Goal: Information Seeking & Learning: Compare options

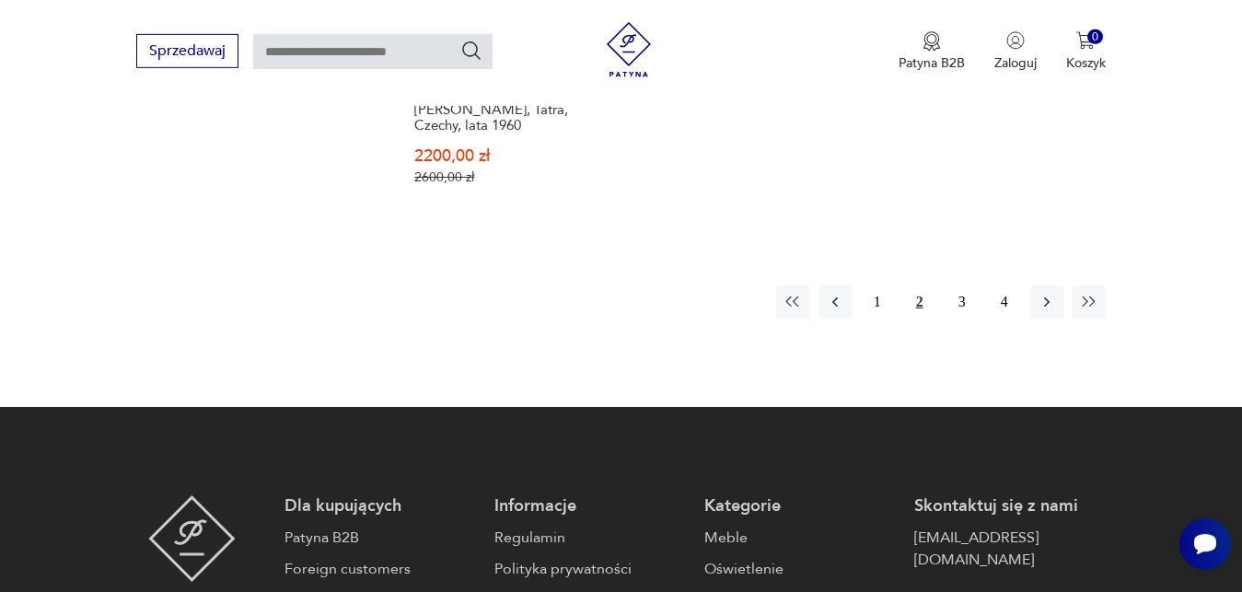
scroll to position [2754, 0]
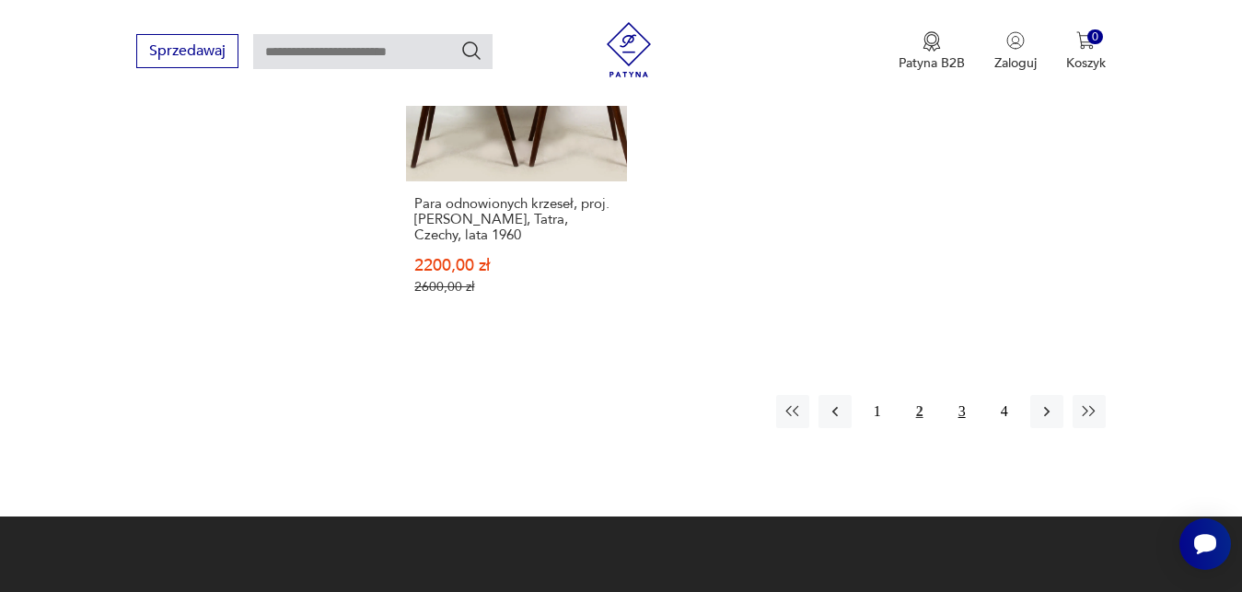
click at [963, 395] on button "3" at bounding box center [961, 411] width 33 height 33
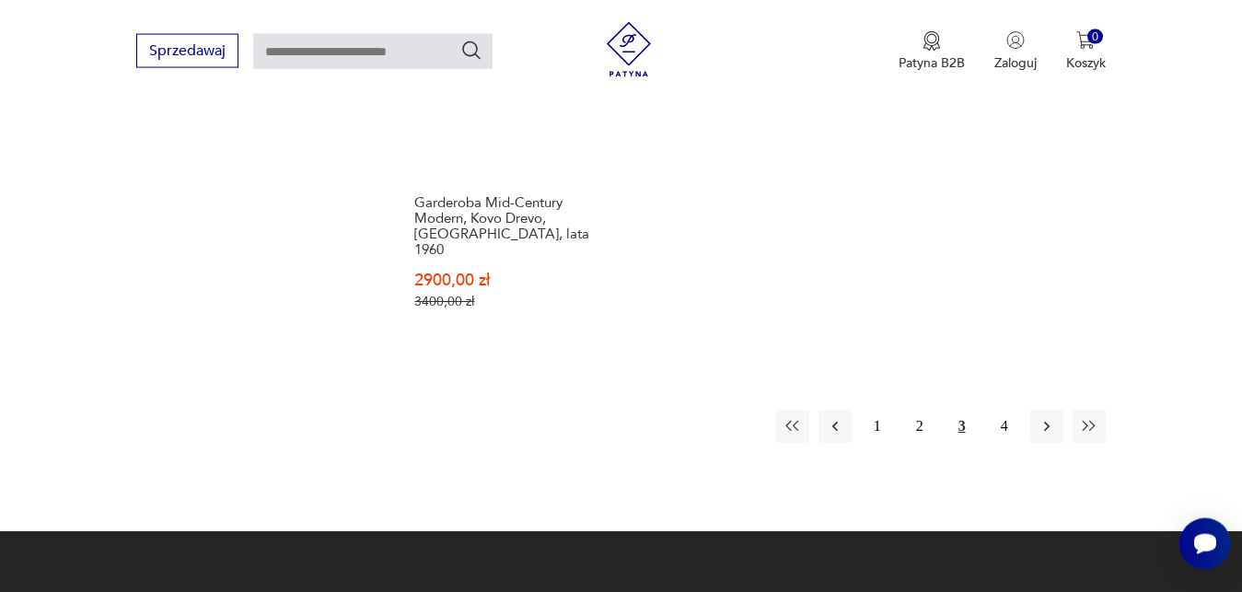
scroll to position [2788, 0]
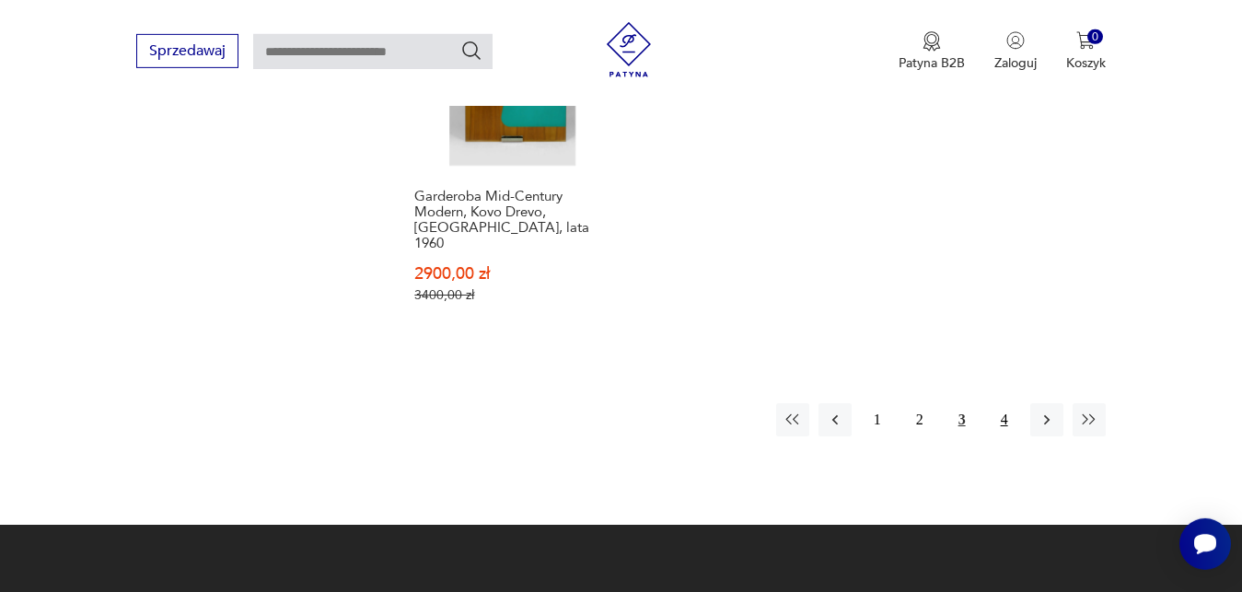
click at [1003, 403] on button "4" at bounding box center [1004, 419] width 33 height 33
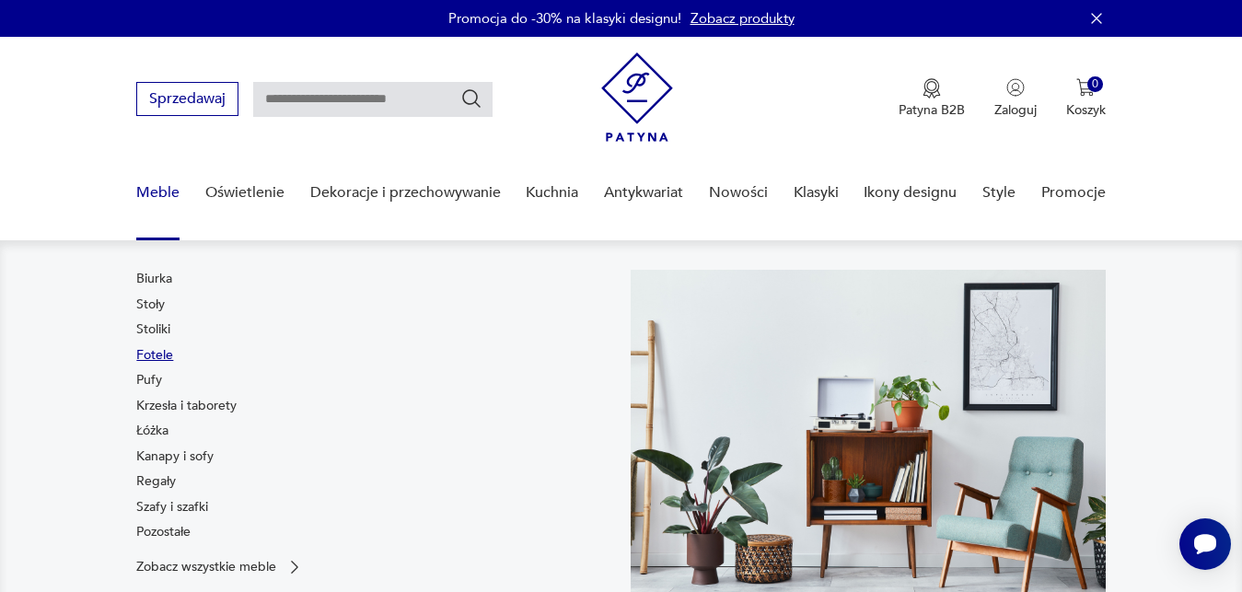
click at [162, 354] on link "Fotele" at bounding box center [154, 355] width 37 height 18
click at [172, 458] on link "Kanapy i sofy" at bounding box center [174, 456] width 77 height 18
click at [178, 404] on link "Krzesła i taborety" at bounding box center [186, 406] width 100 height 18
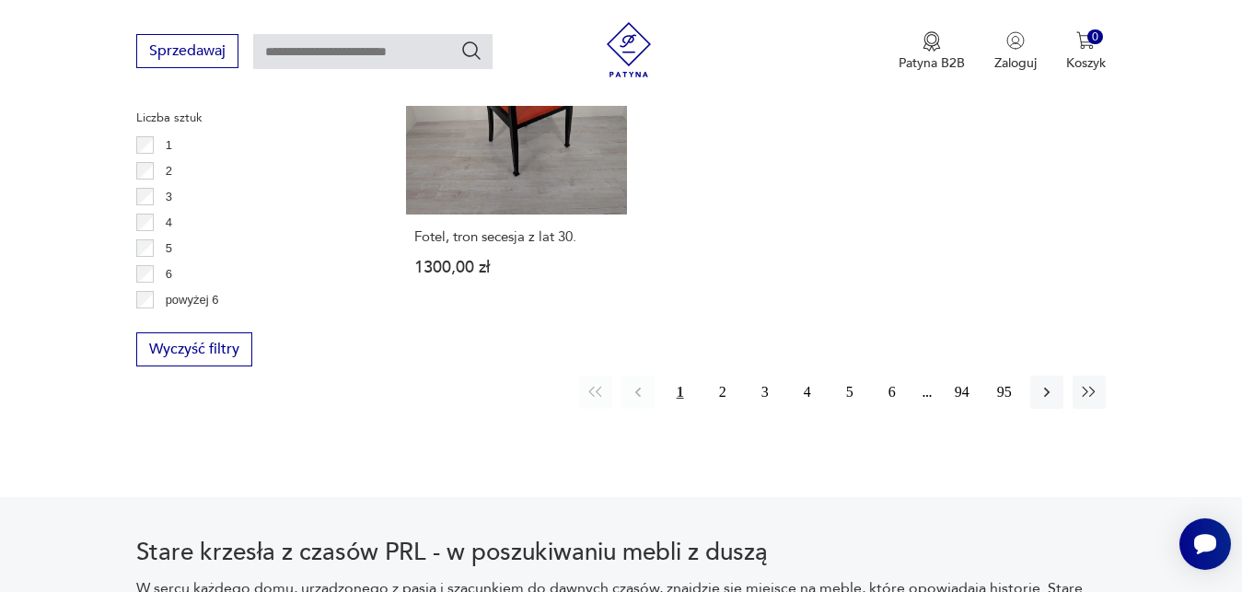
scroll to position [2704, 0]
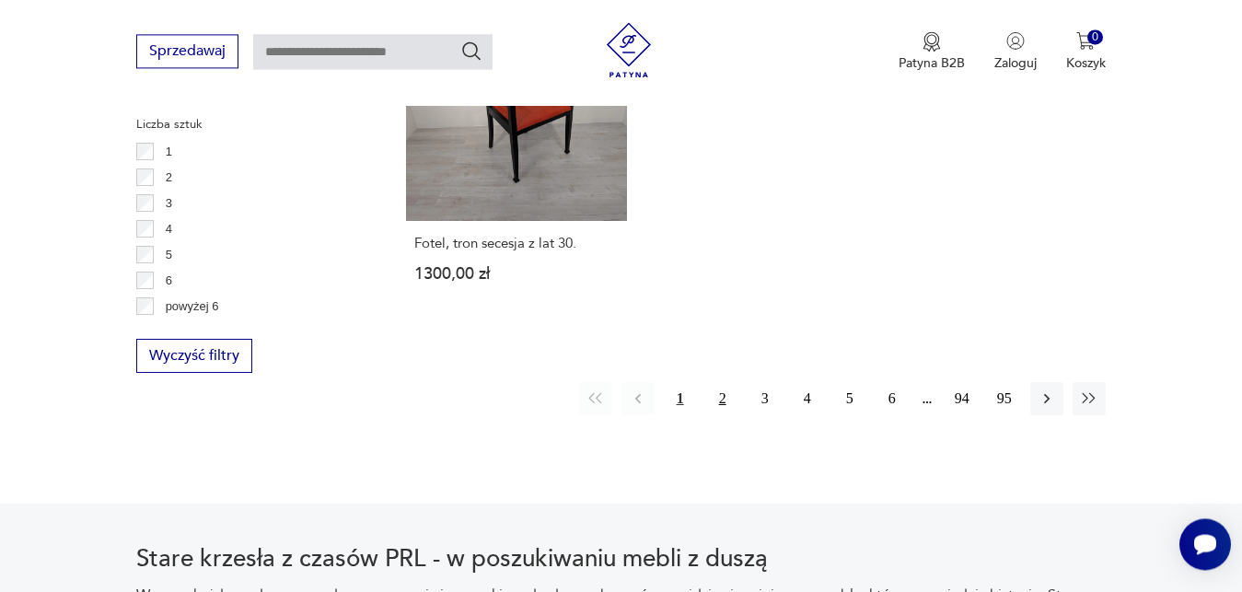
click at [722, 382] on button "2" at bounding box center [722, 398] width 33 height 33
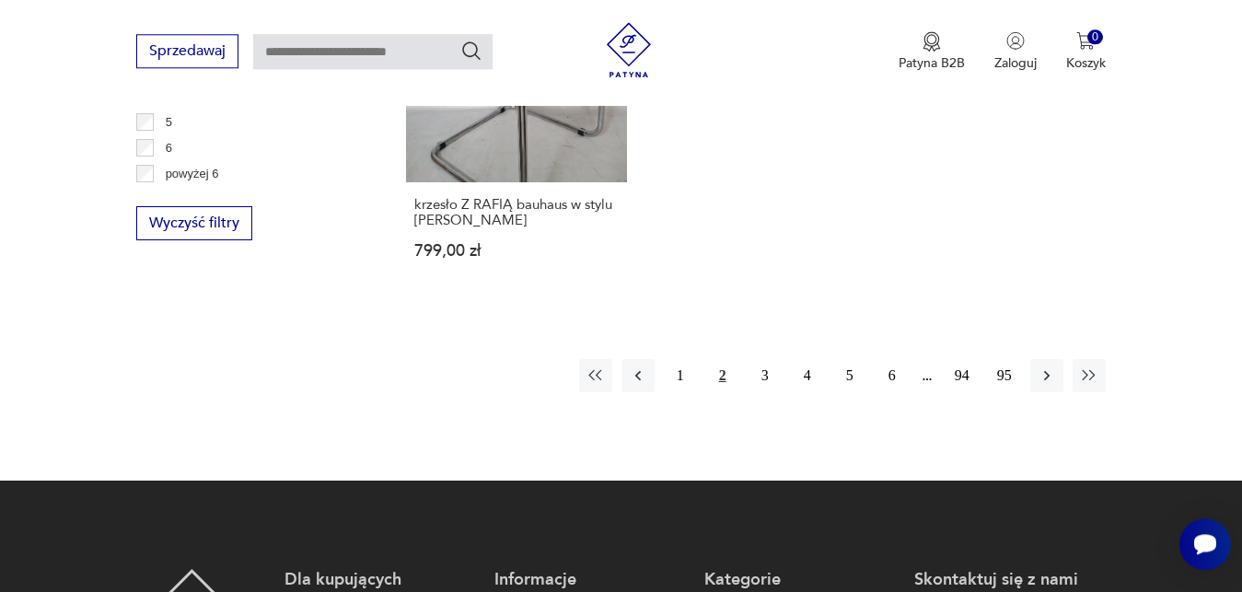
scroll to position [2805, 0]
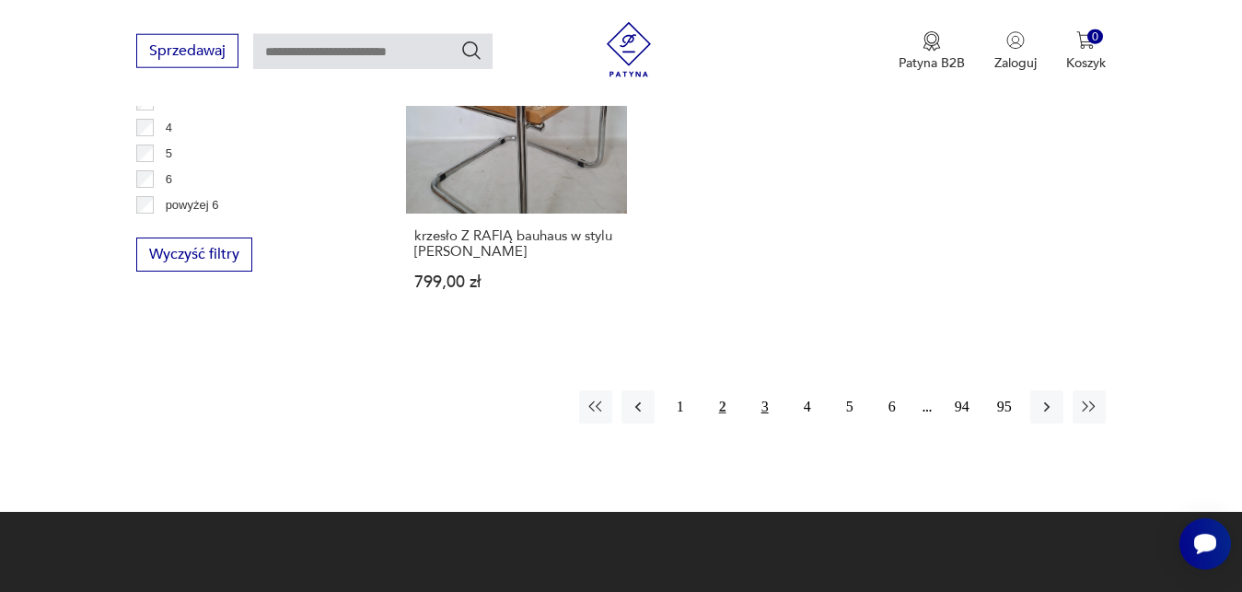
click at [765, 390] on button "3" at bounding box center [764, 406] width 33 height 33
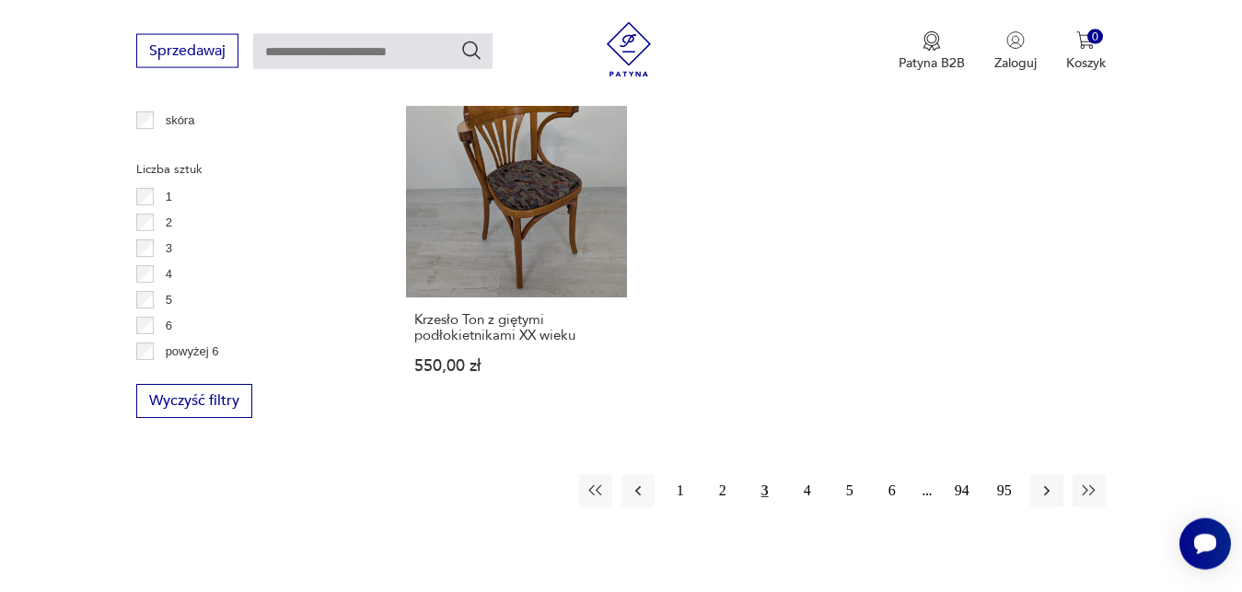
scroll to position [2580, 0]
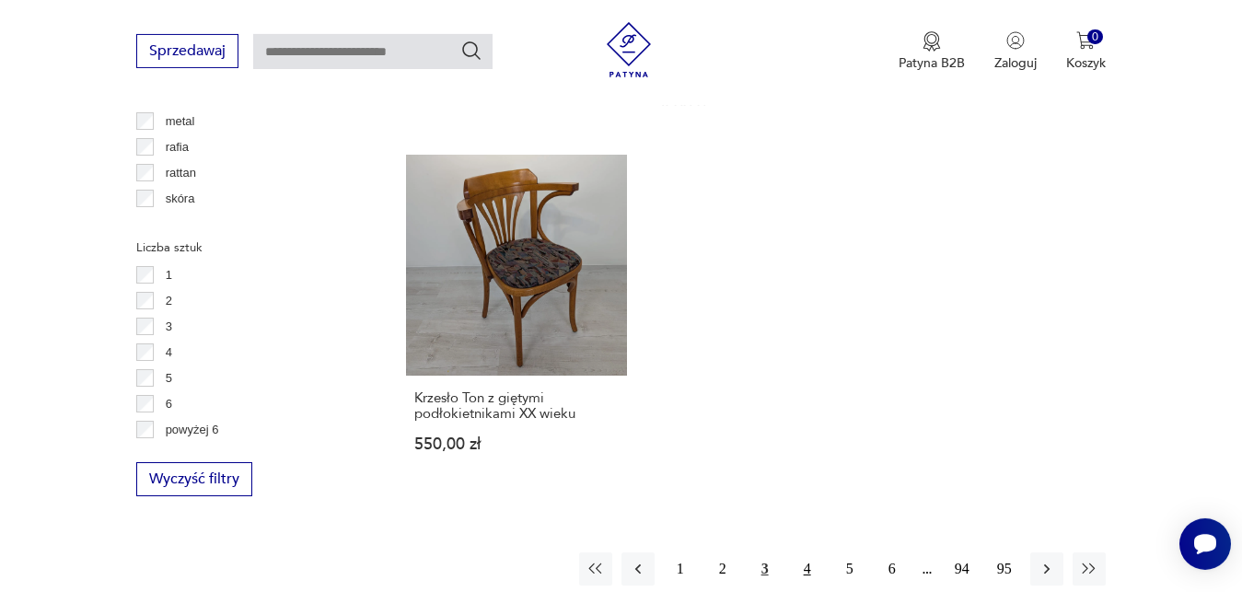
click at [806, 552] on button "4" at bounding box center [807, 568] width 33 height 33
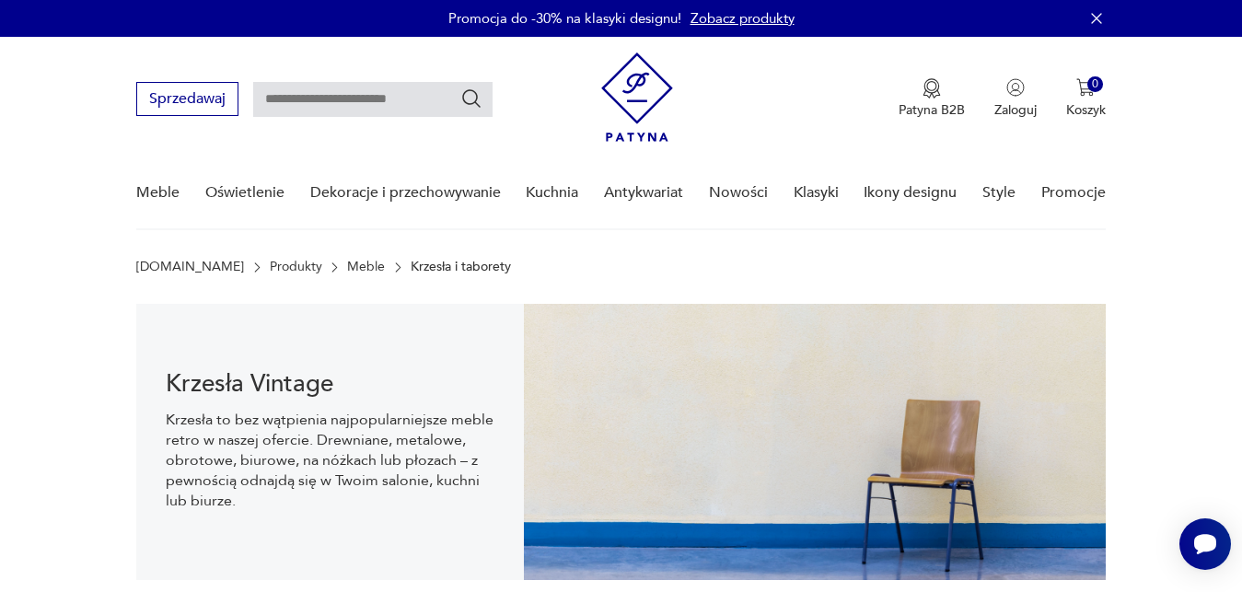
scroll to position [2580, 0]
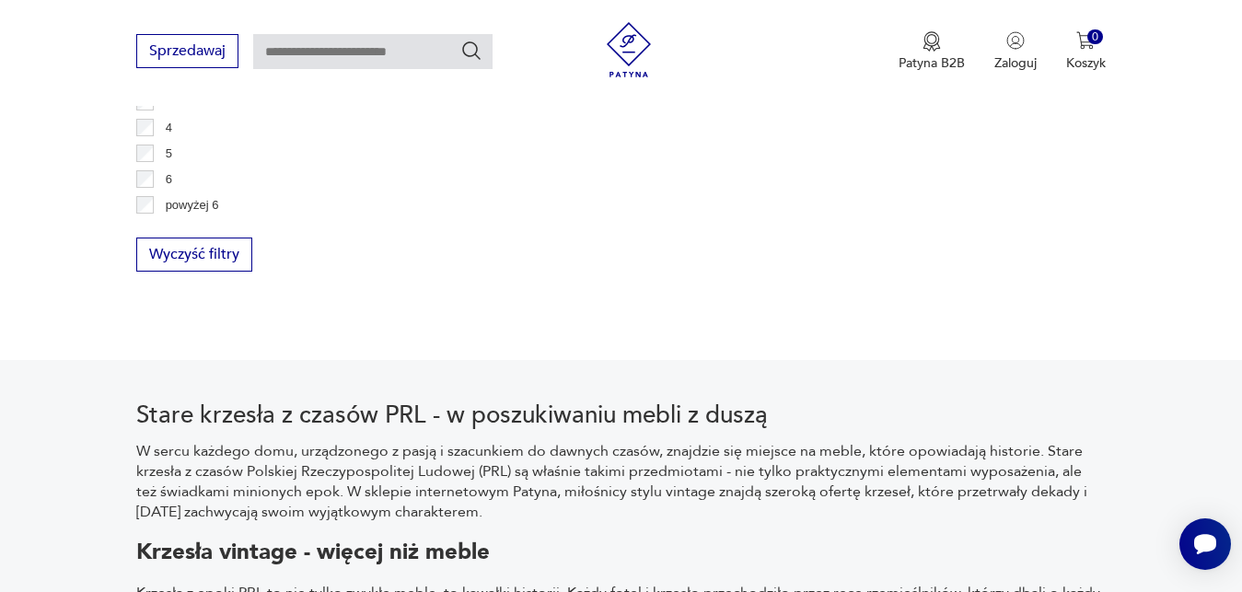
scroll to position [2703, 0]
